Goal: Task Accomplishment & Management: Manage account settings

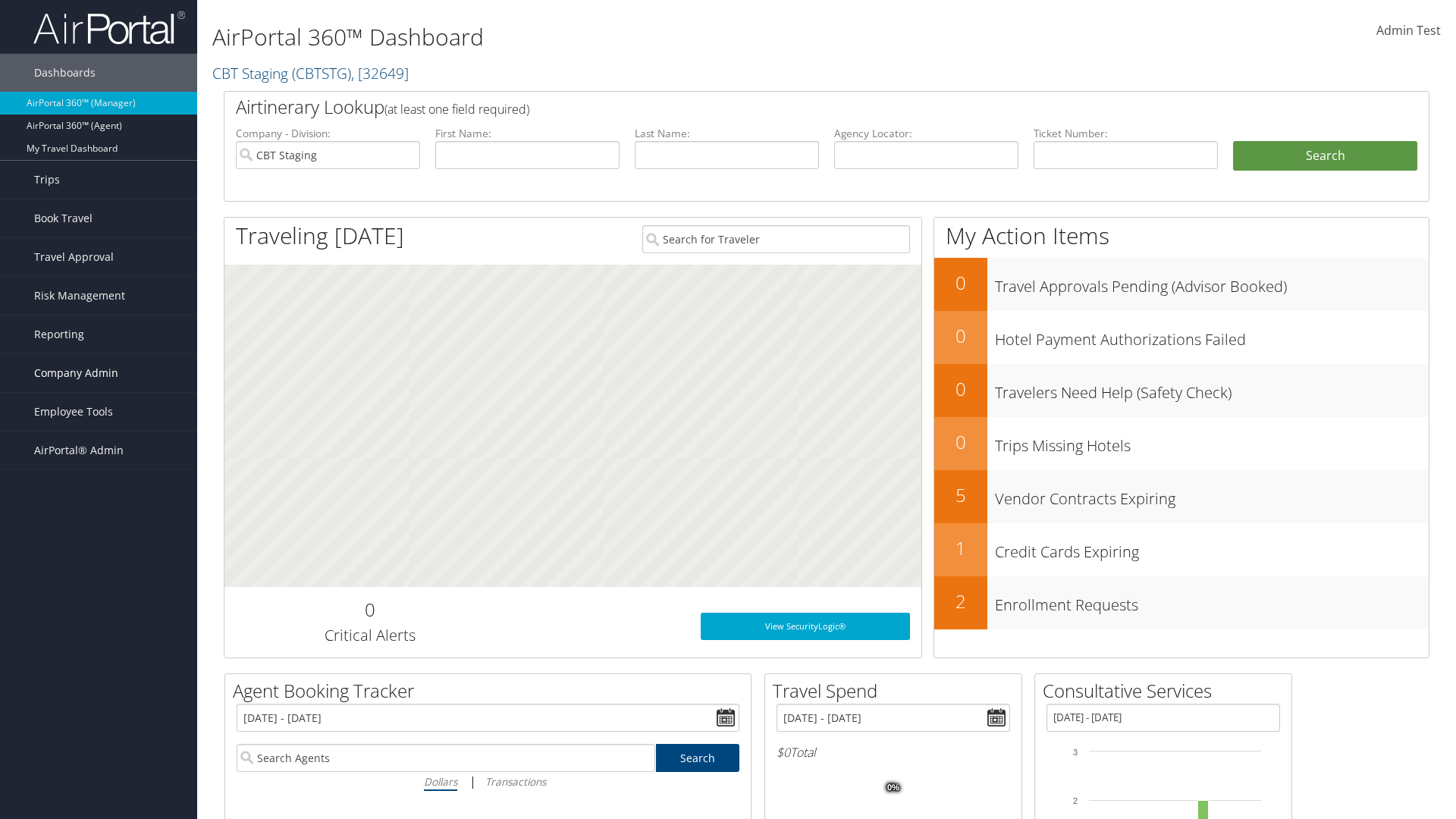
click at [99, 373] on span "Company Admin" at bounding box center [76, 373] width 84 height 38
click at [0, 0] on link "Virtual Pay Settings" at bounding box center [0, 0] width 0 height 0
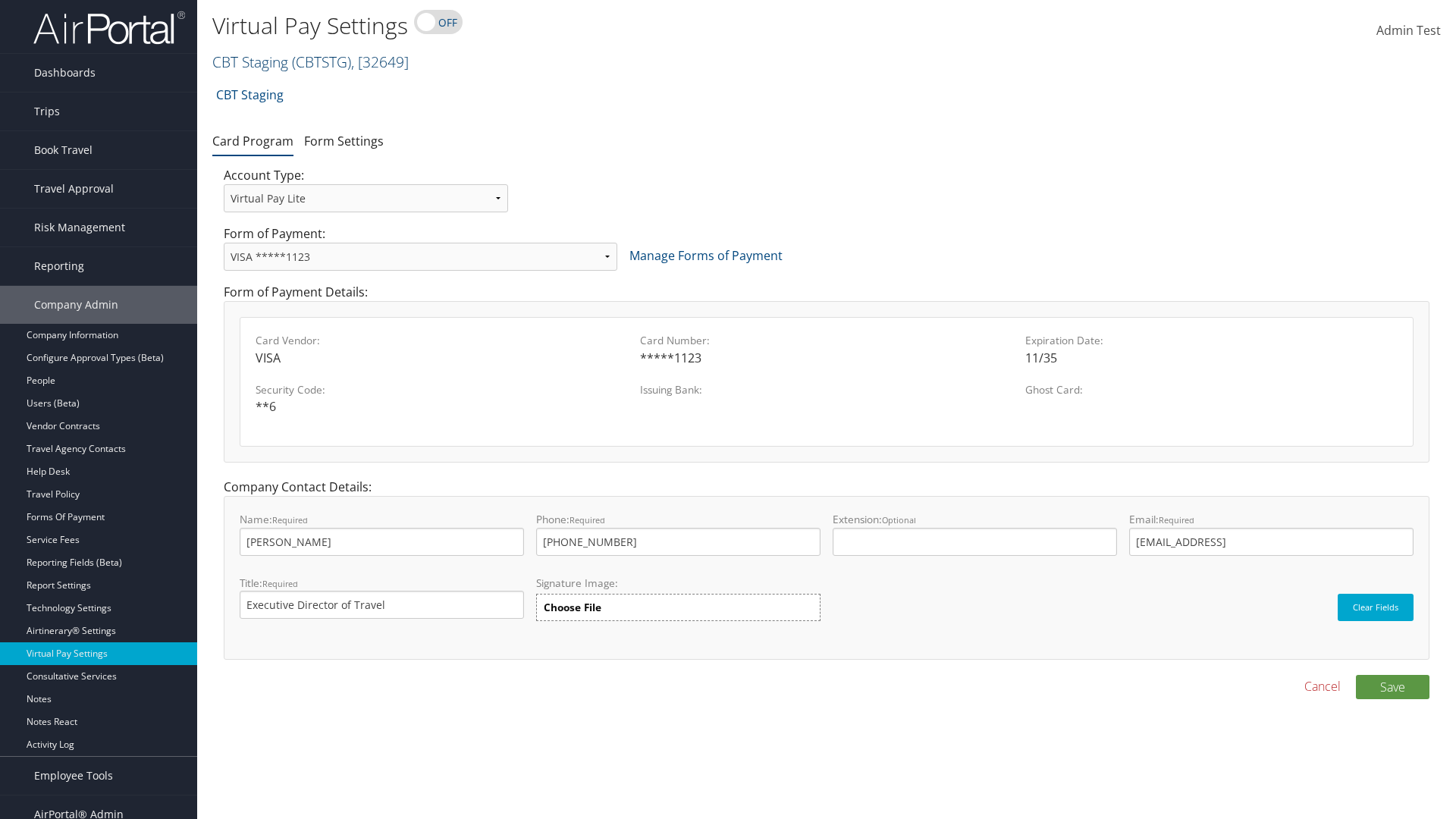
click at [250, 61] on link "CBT Staging ( CBTSTG ) , [ 32649 ]" at bounding box center [310, 62] width 197 height 20
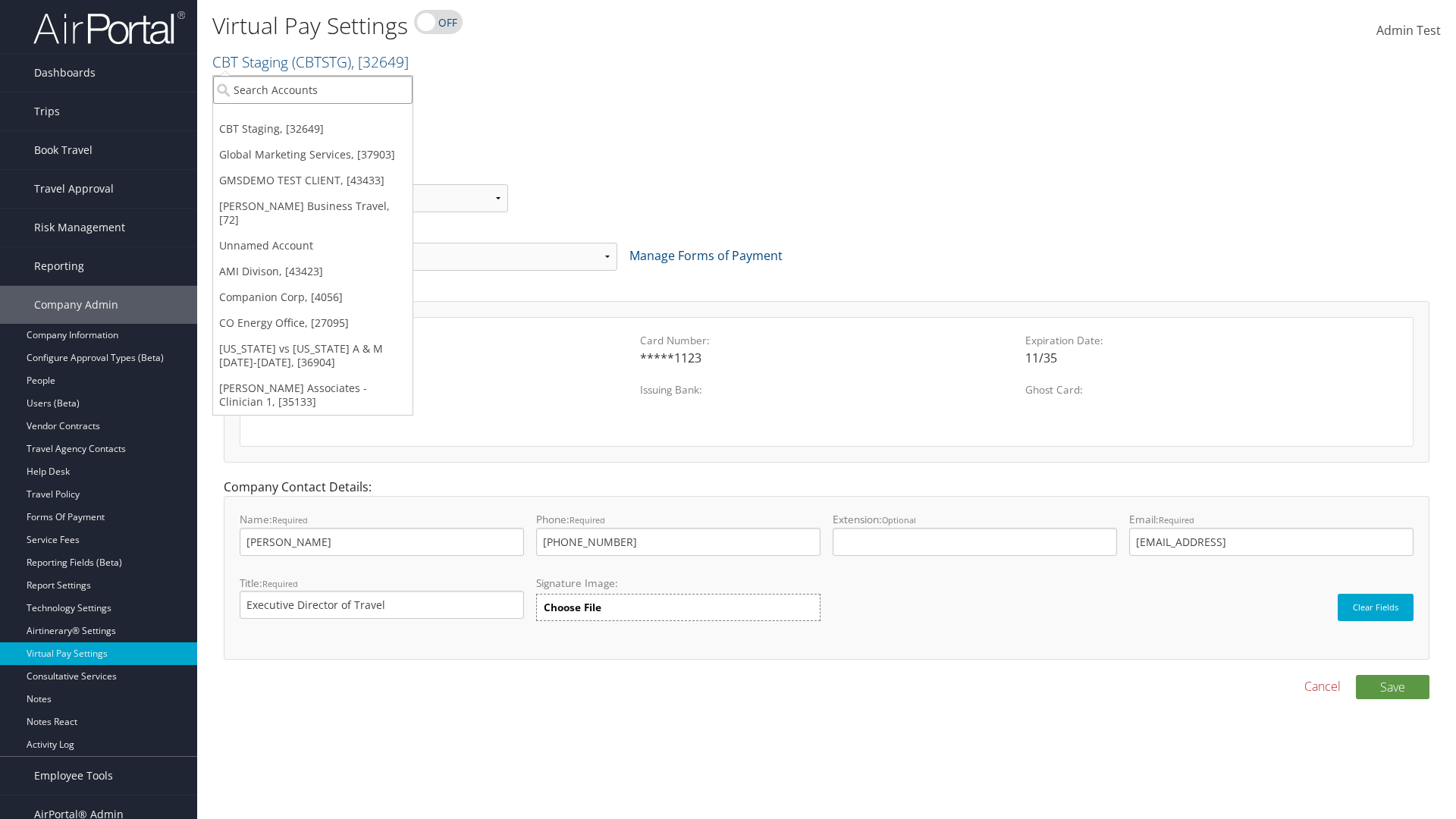
click at [313, 89] on input "search" at bounding box center [313, 90] width 200 height 28
type input "GMSDEMO TEST CLIENT"
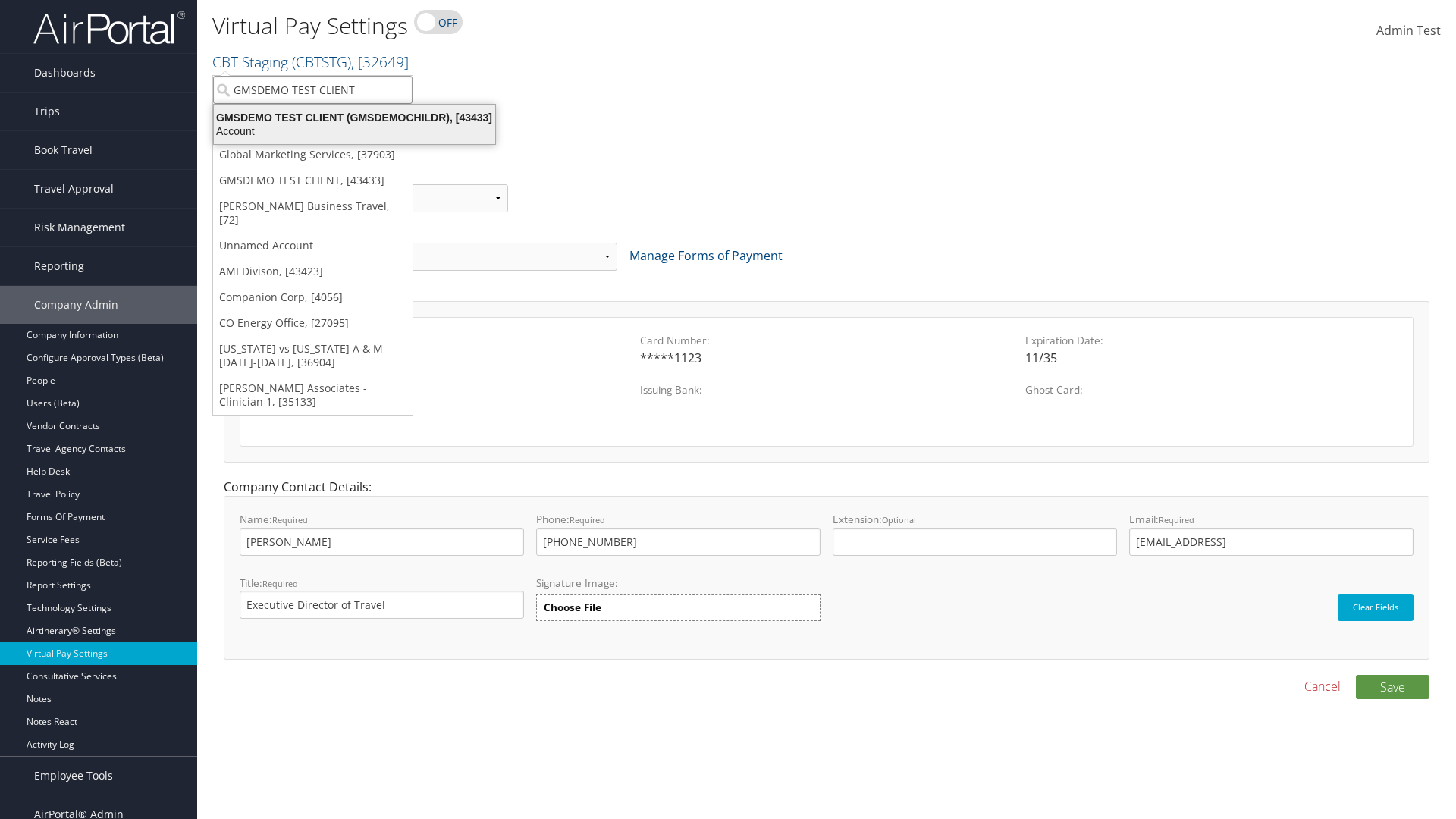
click at [354, 118] on div "GMSDEMO TEST CLIENT (GMSDEMOCHILDR), [43433]" at bounding box center [354, 117] width 299 height 13
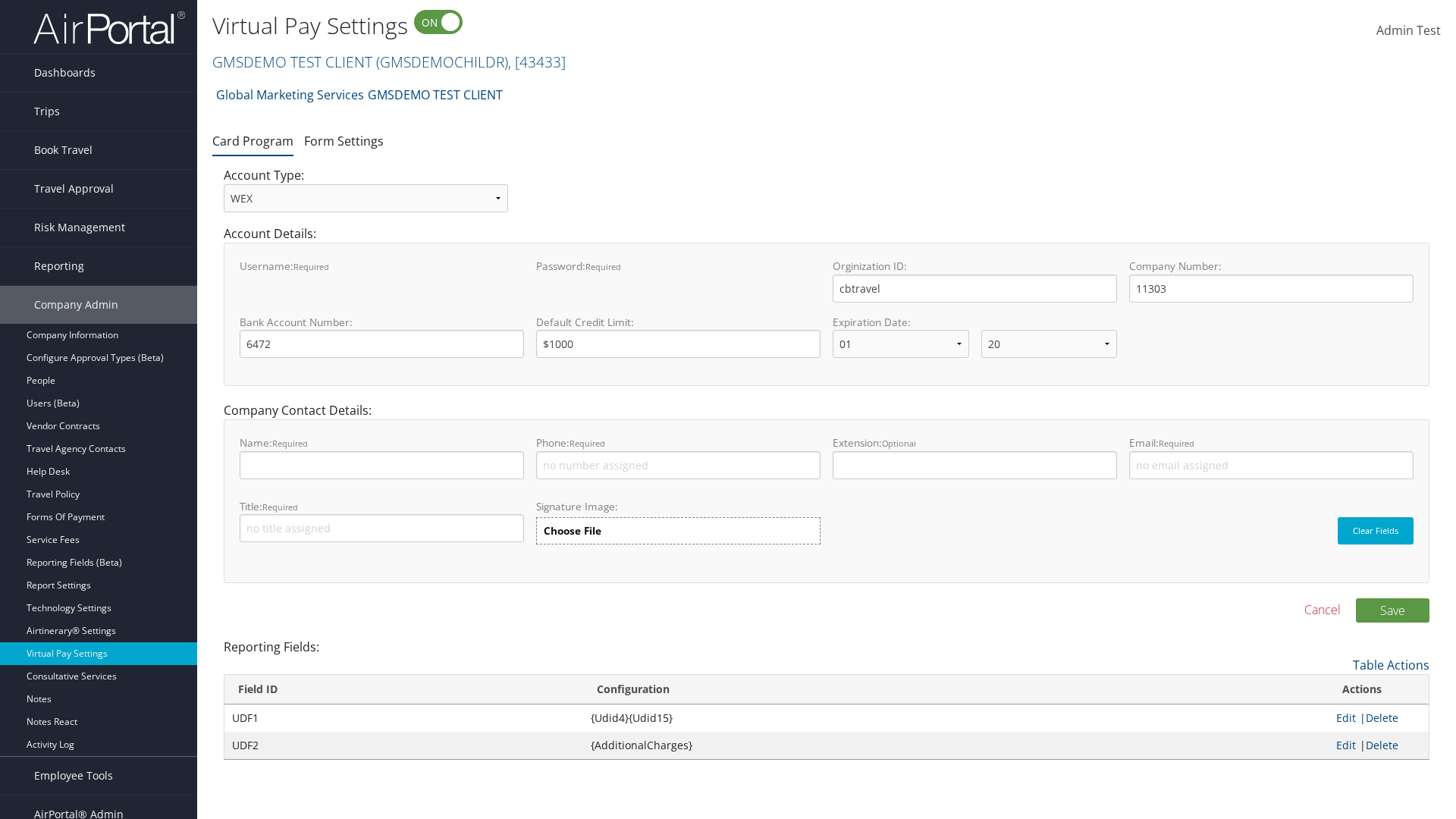
select select "20"
select select "0"
